Goal: Transaction & Acquisition: Obtain resource

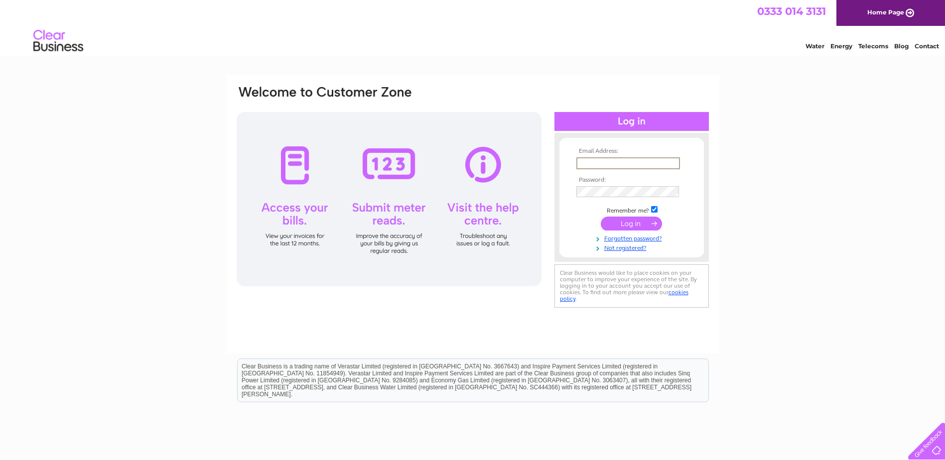
click at [593, 167] on input "text" at bounding box center [629, 163] width 104 height 12
click at [598, 163] on input "text" at bounding box center [629, 163] width 104 height 12
type input "admin@proscot.com"
click at [634, 220] on input "submit" at bounding box center [631, 223] width 61 height 14
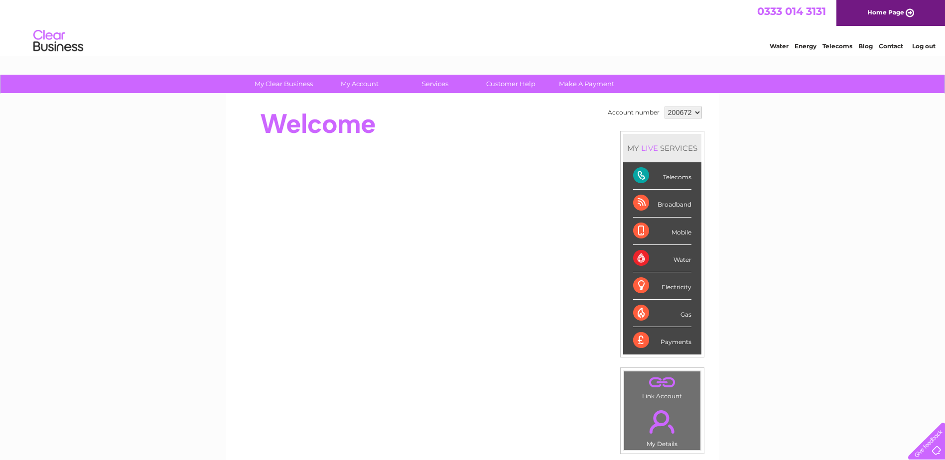
click at [681, 115] on select "200672 920679" at bounding box center [683, 113] width 37 height 12
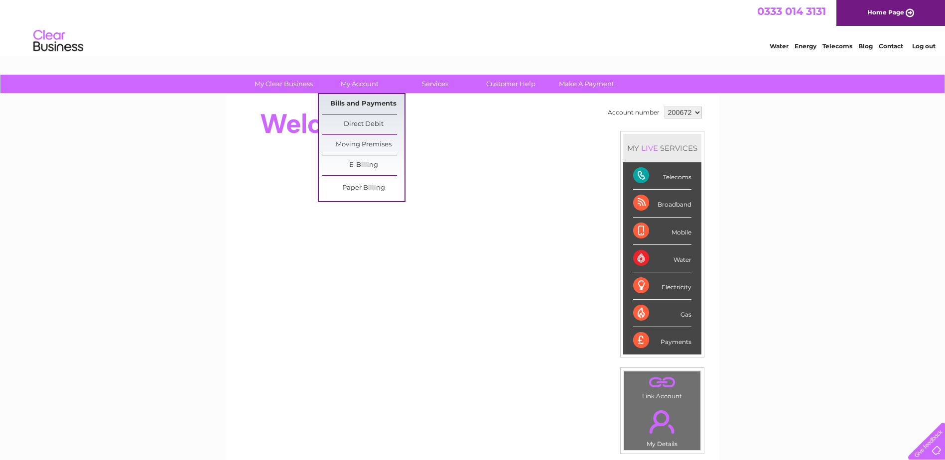
click at [374, 102] on link "Bills and Payments" at bounding box center [363, 104] width 82 height 20
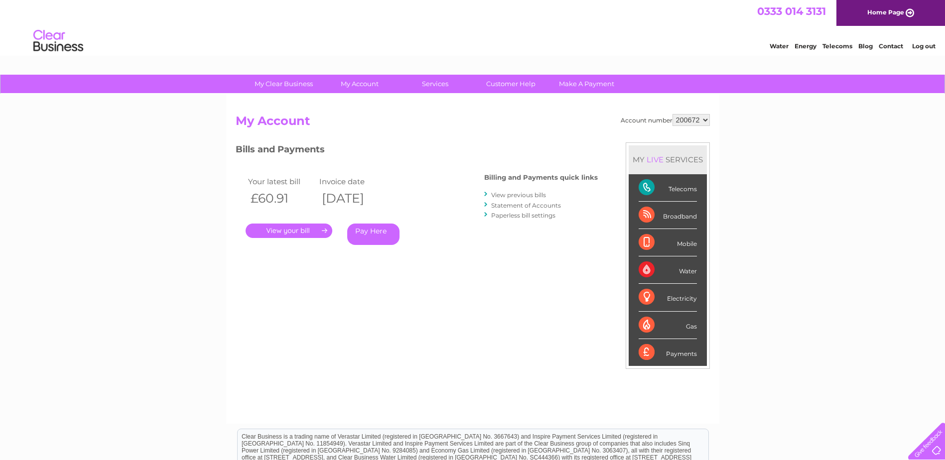
click at [286, 236] on link "." at bounding box center [289, 231] width 87 height 14
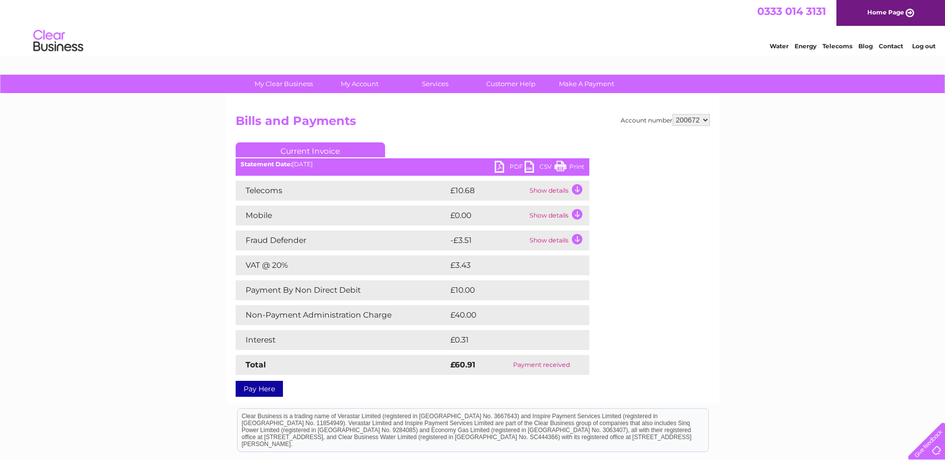
click at [499, 173] on link "PDF" at bounding box center [510, 168] width 30 height 14
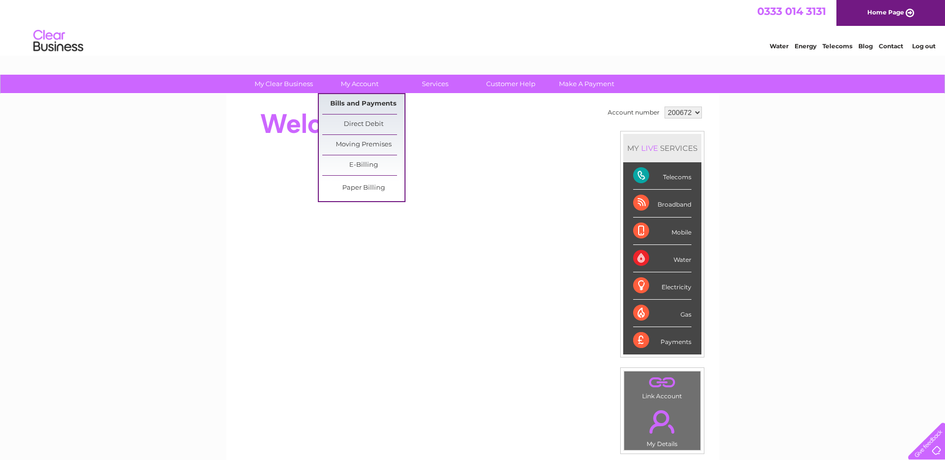
click at [344, 102] on link "Bills and Payments" at bounding box center [363, 104] width 82 height 20
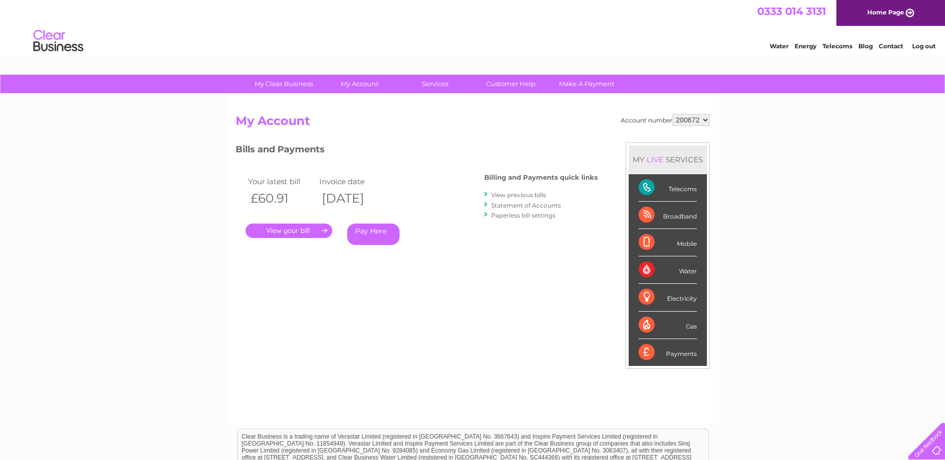
click at [288, 234] on link "." at bounding box center [289, 231] width 87 height 14
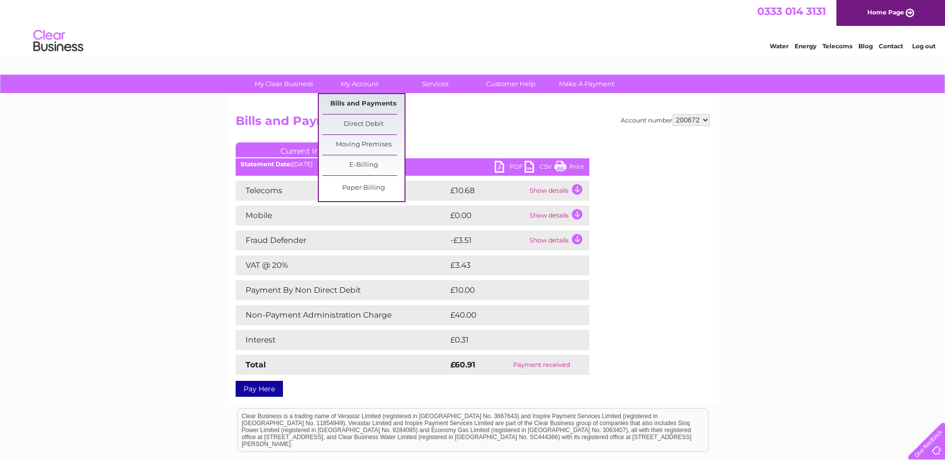
click at [362, 107] on link "Bills and Payments" at bounding box center [363, 104] width 82 height 20
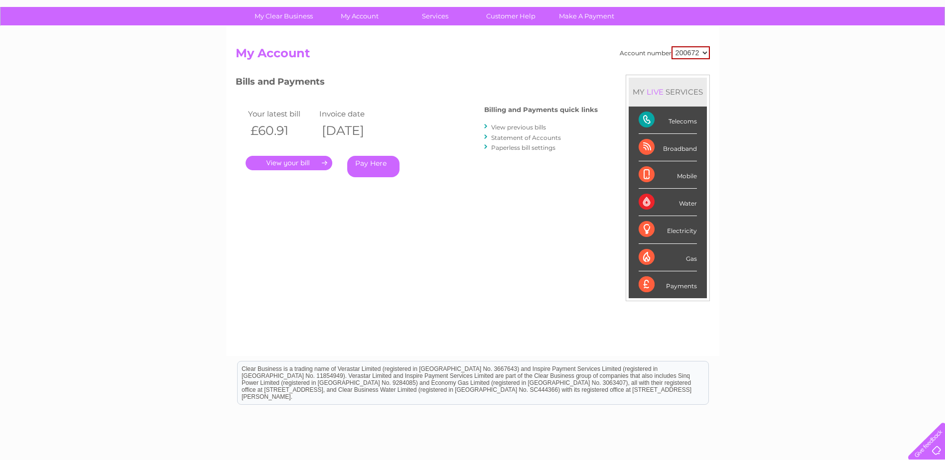
scroll to position [50, 0]
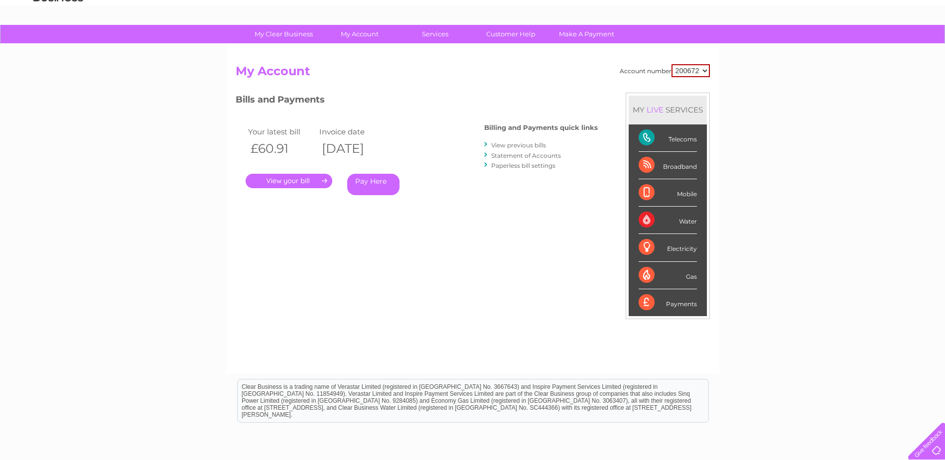
click at [312, 178] on link "." at bounding box center [289, 181] width 87 height 14
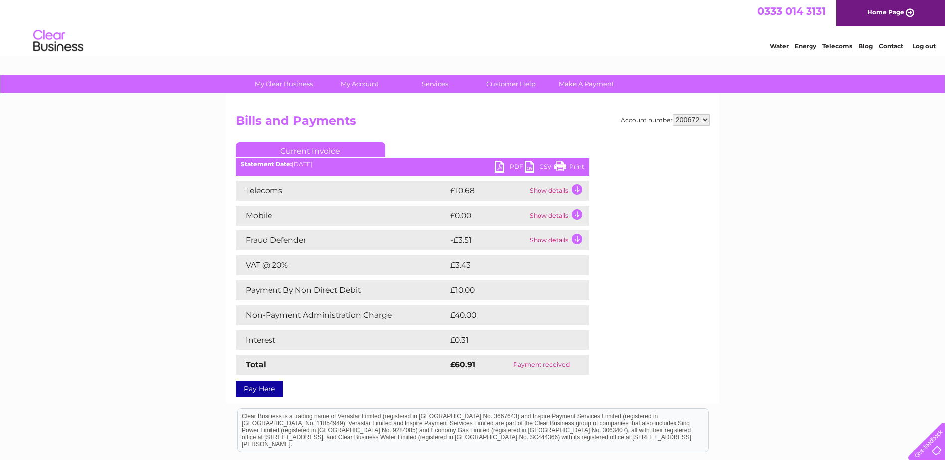
click at [503, 168] on link "PDF" at bounding box center [510, 168] width 30 height 14
click at [697, 118] on select "200672 920679" at bounding box center [691, 120] width 37 height 12
select select "920679"
click at [673, 114] on select "200672 920679" at bounding box center [691, 120] width 37 height 12
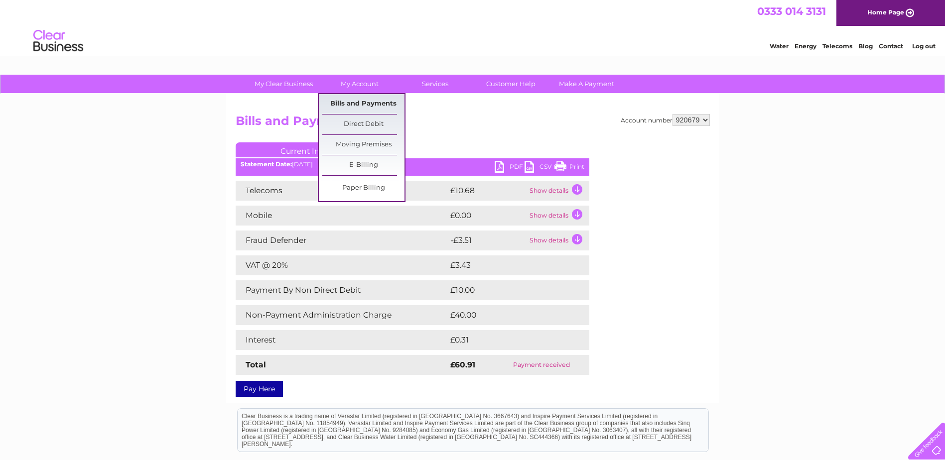
click at [378, 108] on link "Bills and Payments" at bounding box center [363, 104] width 82 height 20
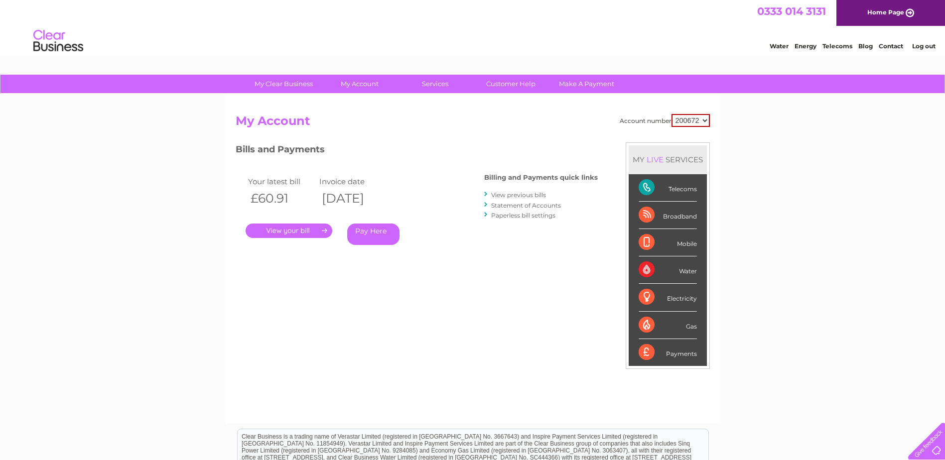
click at [283, 228] on link "." at bounding box center [289, 231] width 87 height 14
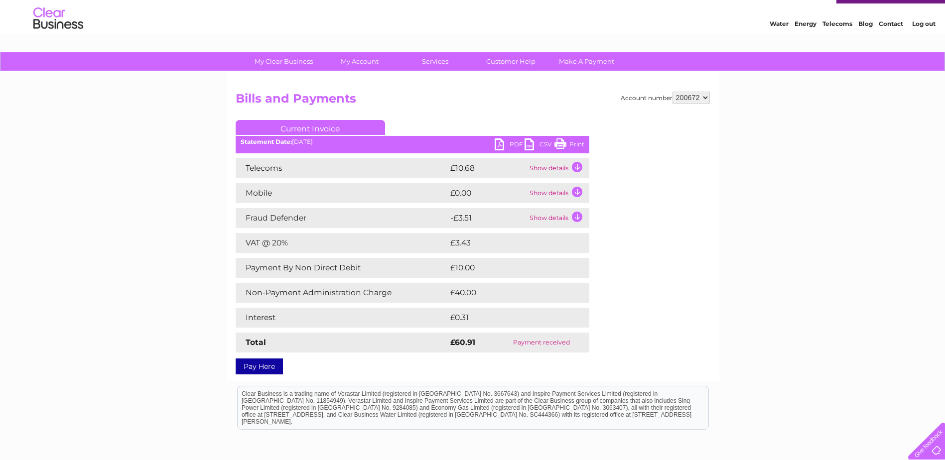
scroll to position [21, 0]
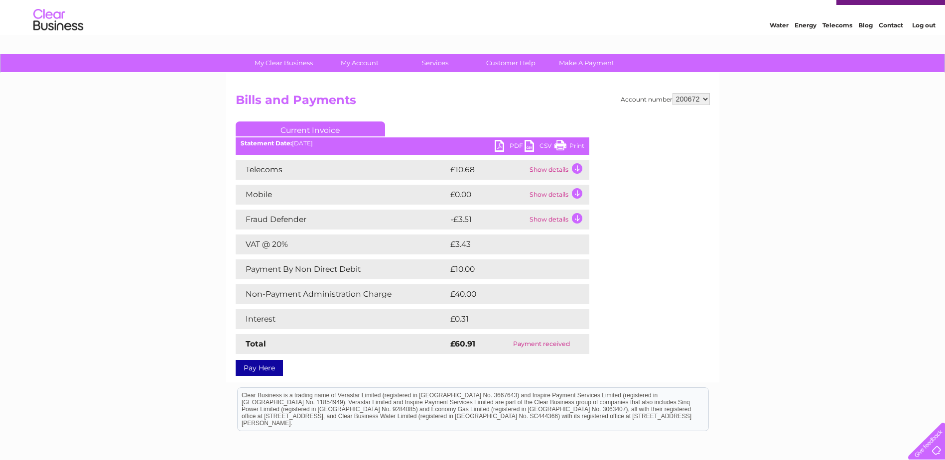
click at [509, 143] on link "PDF" at bounding box center [510, 147] width 30 height 14
click at [682, 100] on select "200672 920679" at bounding box center [691, 99] width 37 height 12
select select "920679"
click at [673, 93] on select "200672 920679" at bounding box center [691, 99] width 37 height 12
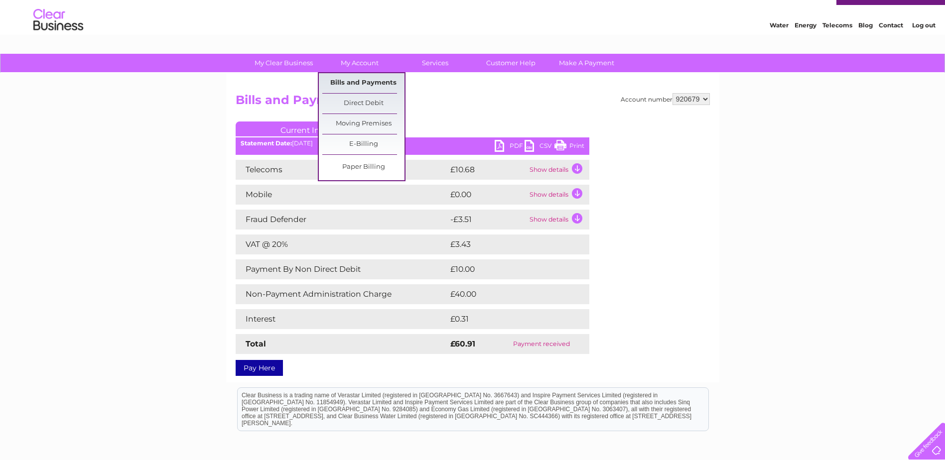
click at [365, 87] on link "Bills and Payments" at bounding box center [363, 83] width 82 height 20
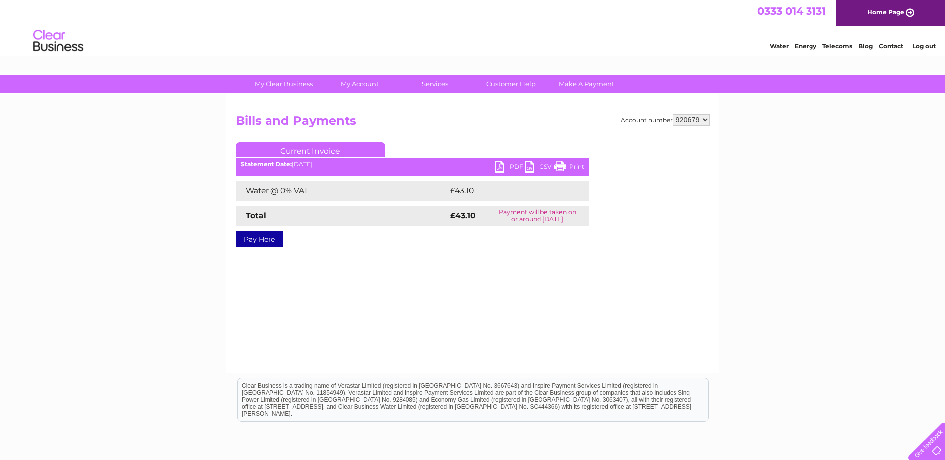
click at [505, 164] on link "PDF" at bounding box center [510, 168] width 30 height 14
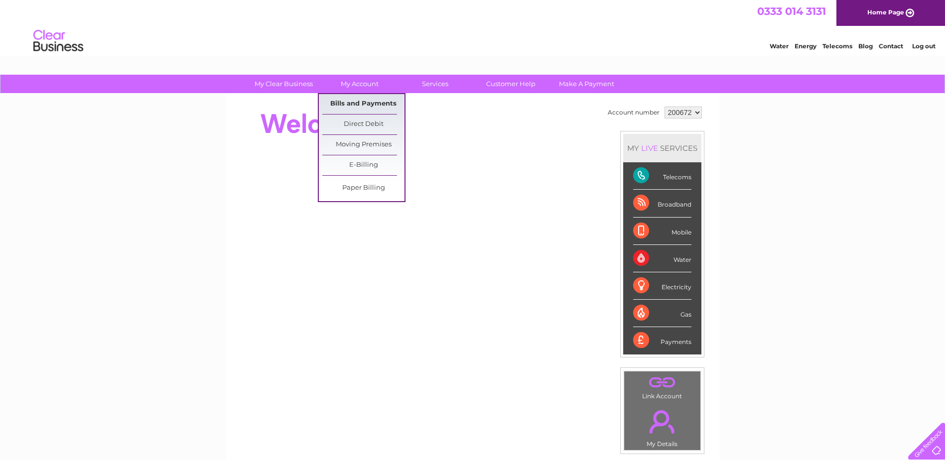
click at [365, 101] on link "Bills and Payments" at bounding box center [363, 104] width 82 height 20
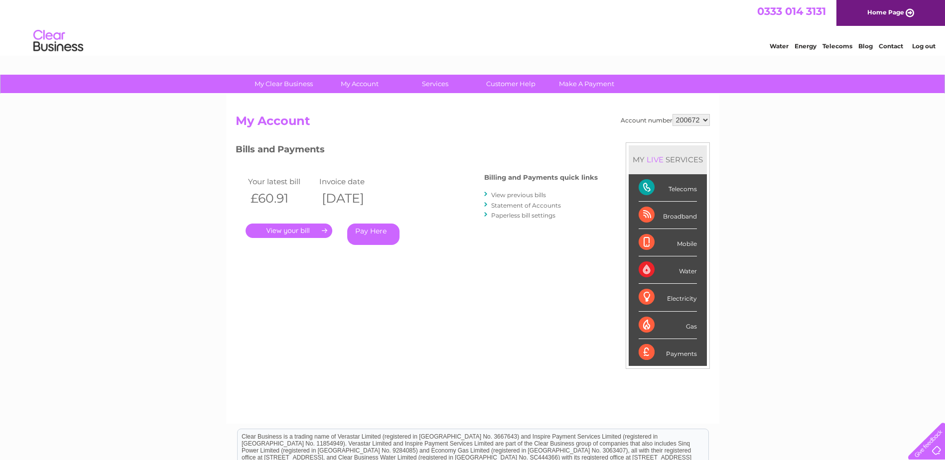
click at [271, 227] on link "." at bounding box center [289, 231] width 87 height 14
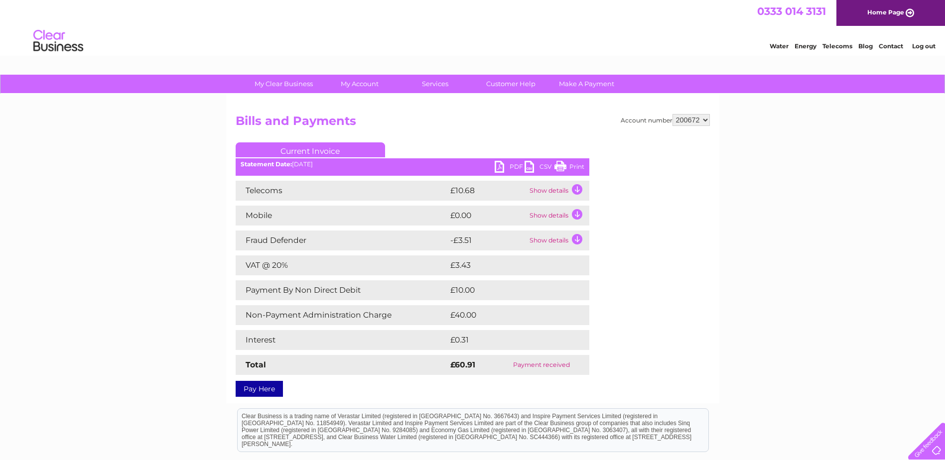
click at [502, 171] on link "PDF" at bounding box center [510, 168] width 30 height 14
click at [502, 166] on link "PDF" at bounding box center [510, 168] width 30 height 14
